Goal: Task Accomplishment & Management: Use online tool/utility

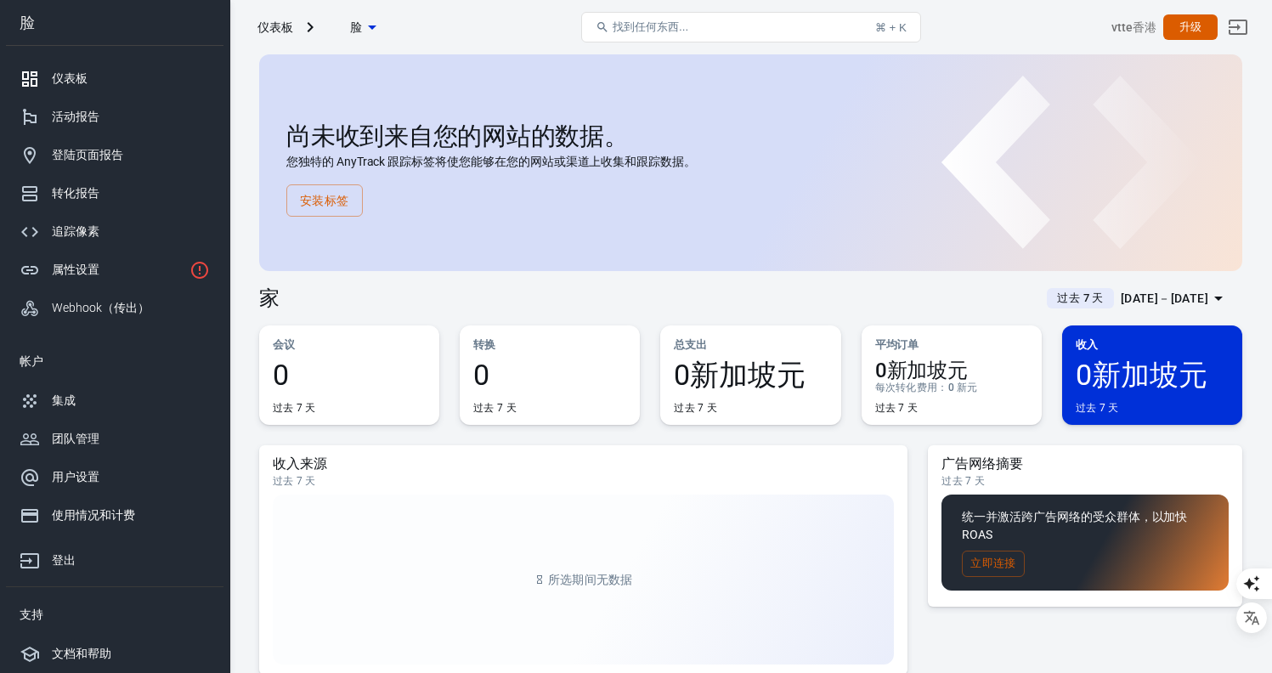
click at [602, 297] on div "家 过去 7 天 [DATE]－[DATE]" at bounding box center [750, 292] width 983 height 42
click at [80, 196] on font "转化报告" at bounding box center [76, 193] width 48 height 14
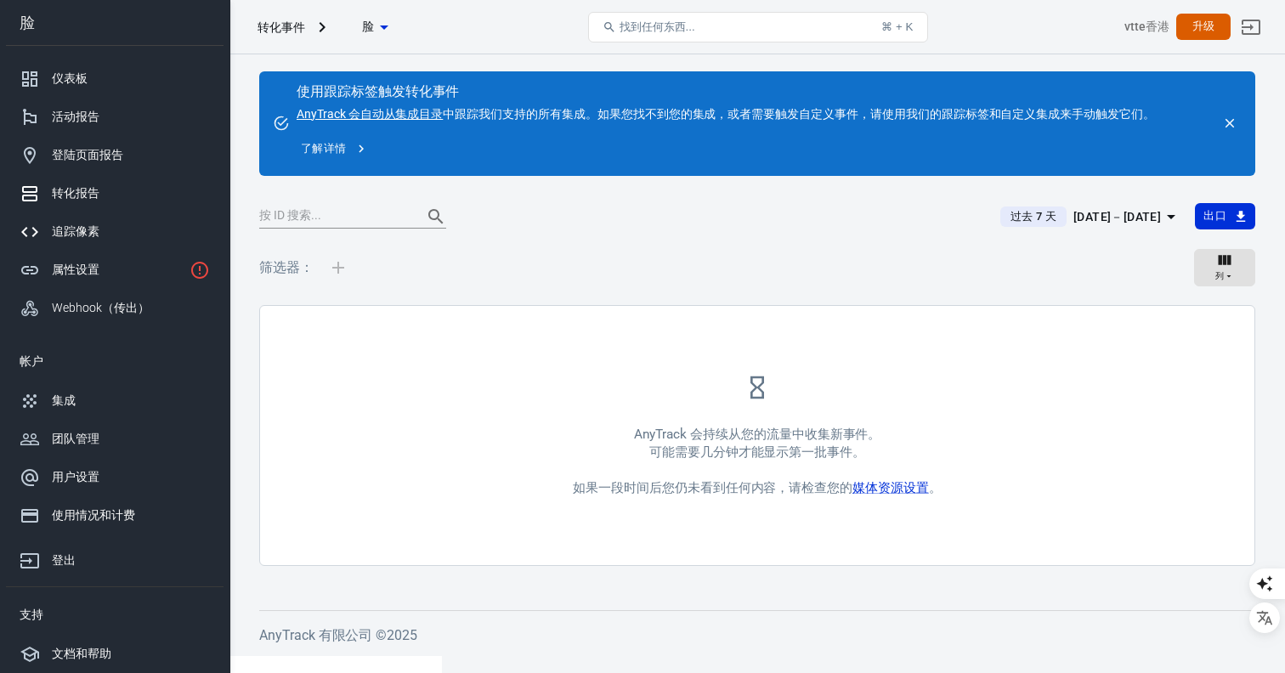
click at [75, 231] on font "追踪像素" at bounding box center [76, 231] width 48 height 14
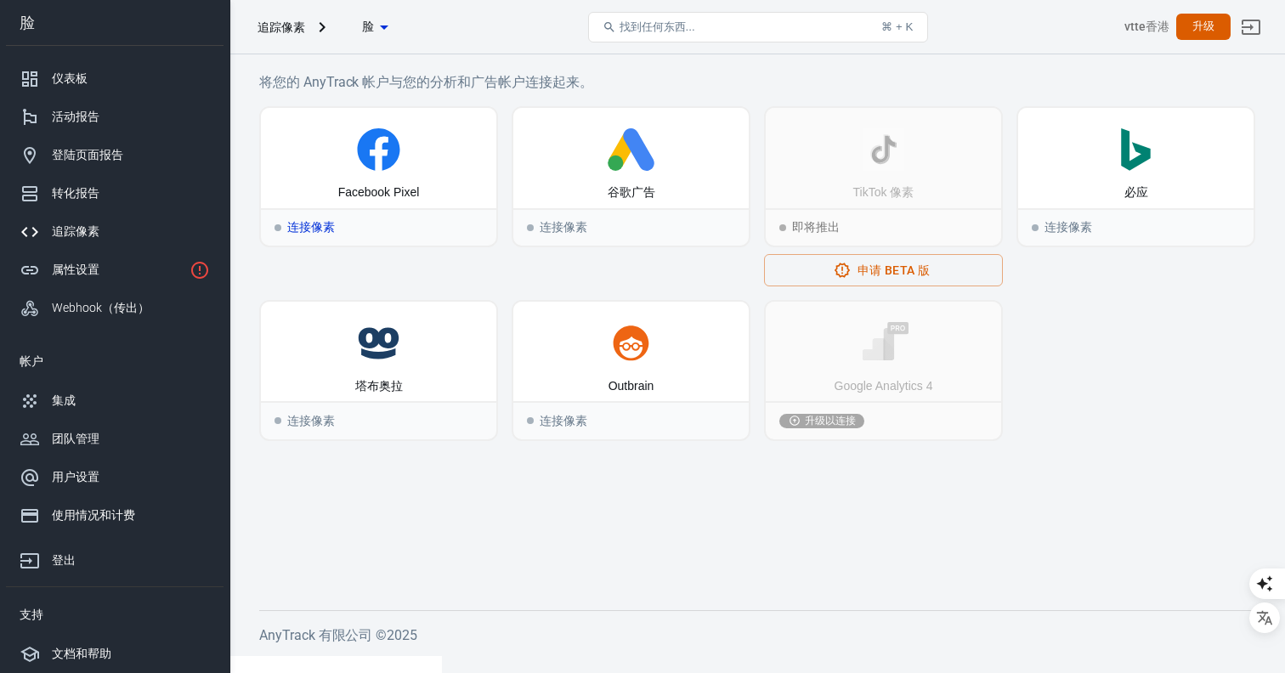
click at [408, 165] on icon at bounding box center [379, 149] width 222 height 42
